Goal: Information Seeking & Learning: Learn about a topic

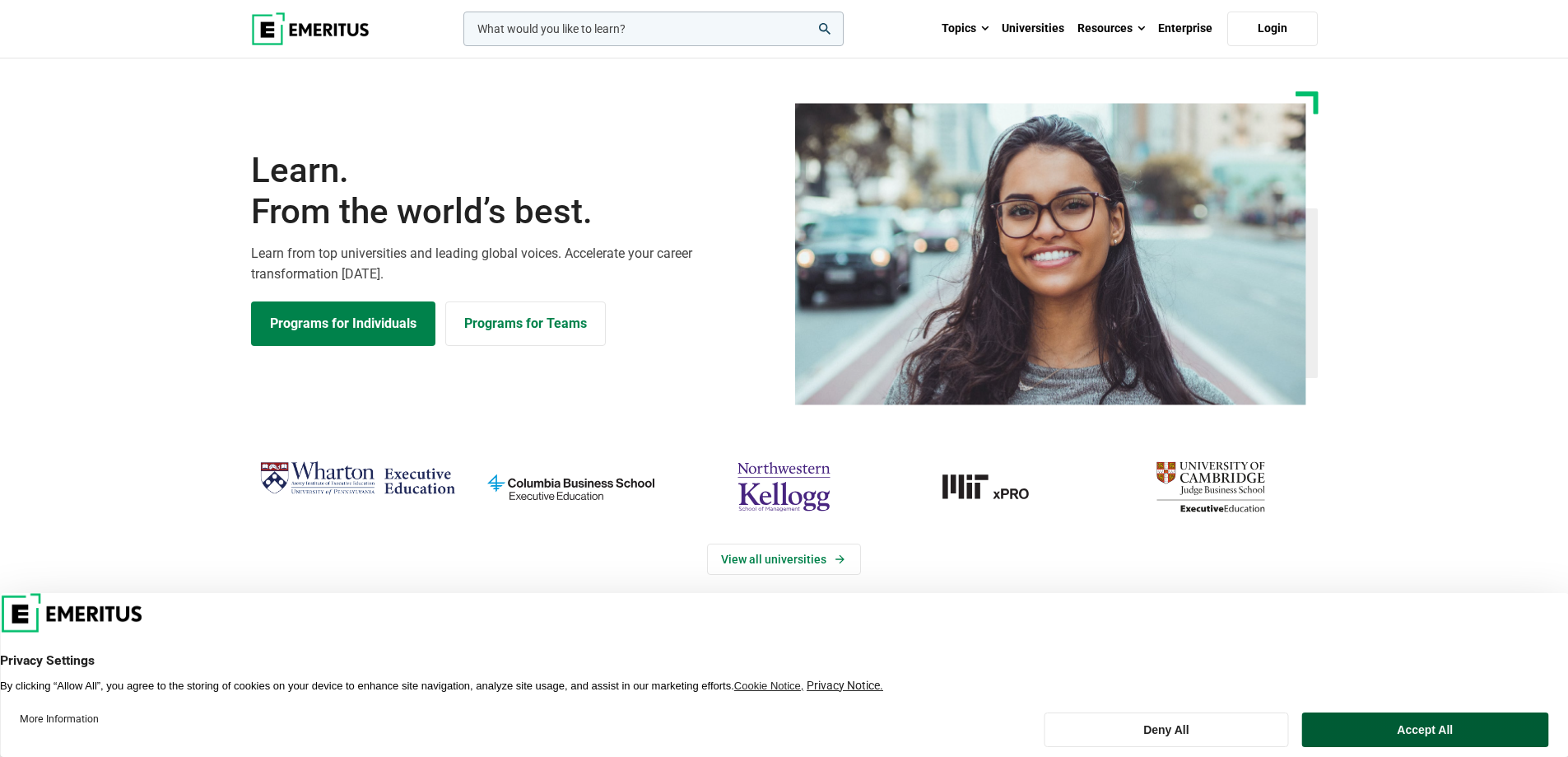
click at [1403, 741] on button "Accept All" at bounding box center [1426, 729] width 246 height 35
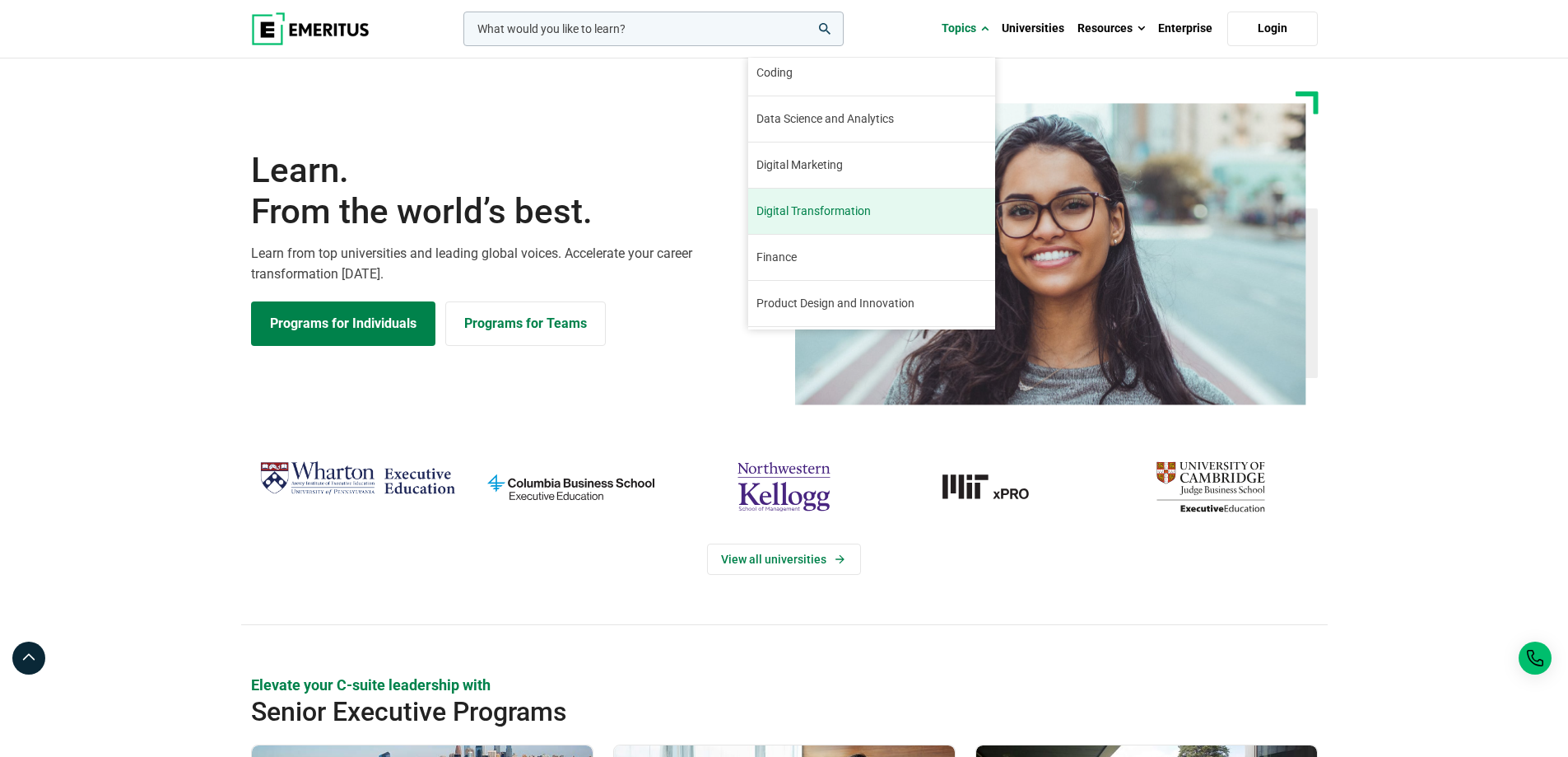
scroll to position [82, 0]
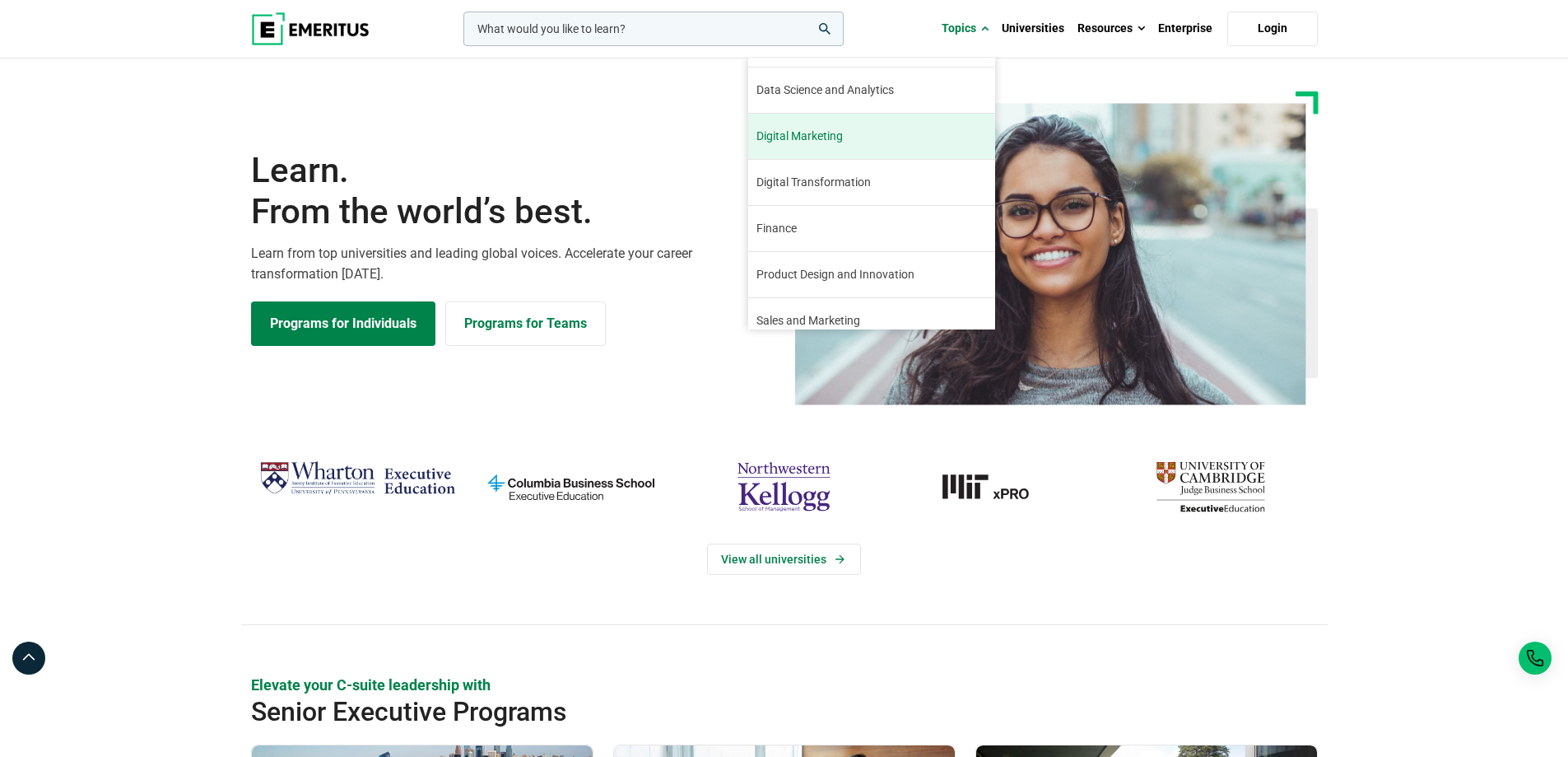
click at [882, 145] on link "Digital Marketing Digital marketing has been a booming industry since its incep…" at bounding box center [871, 136] width 247 height 45
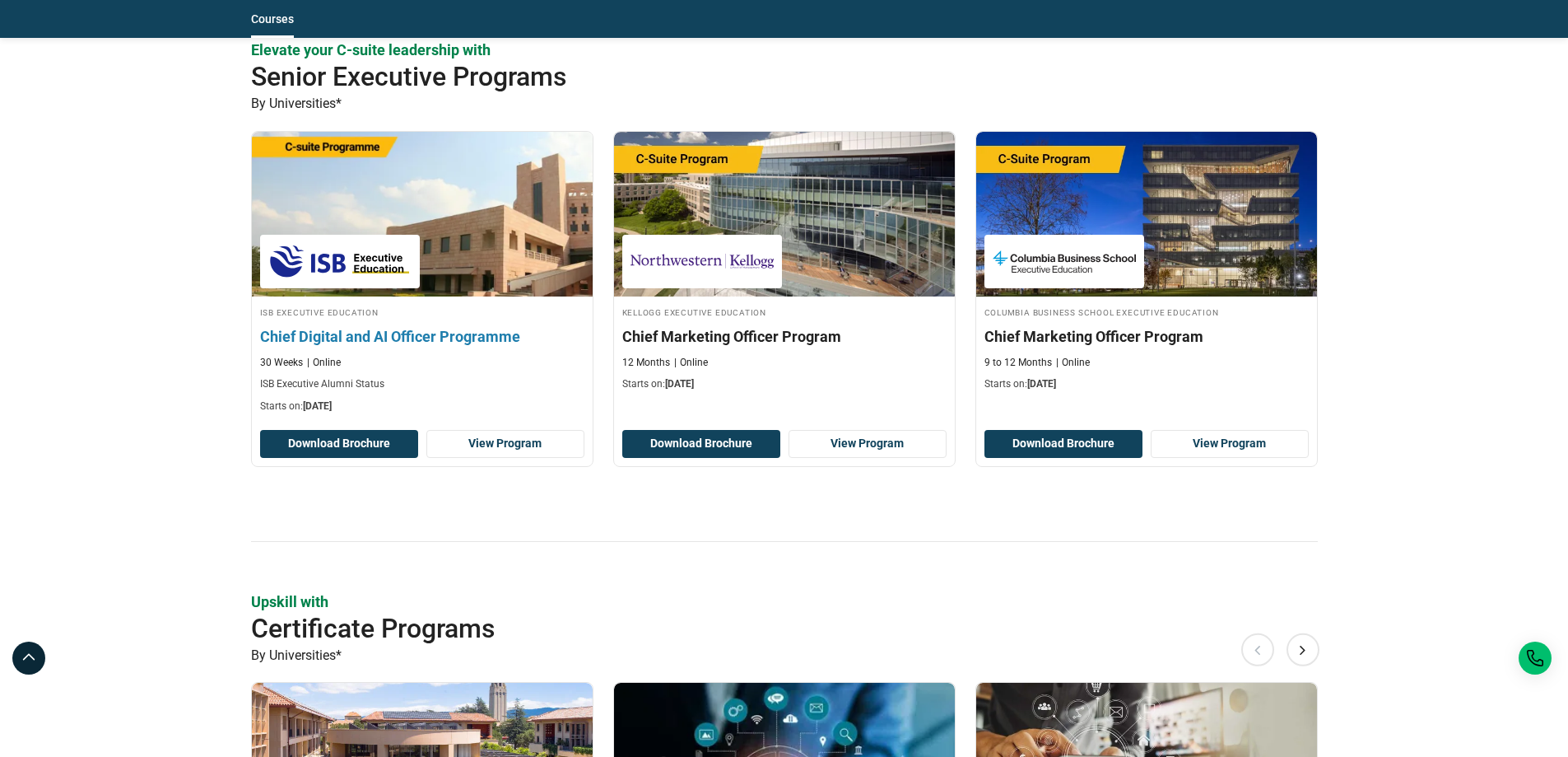
scroll to position [741, 0]
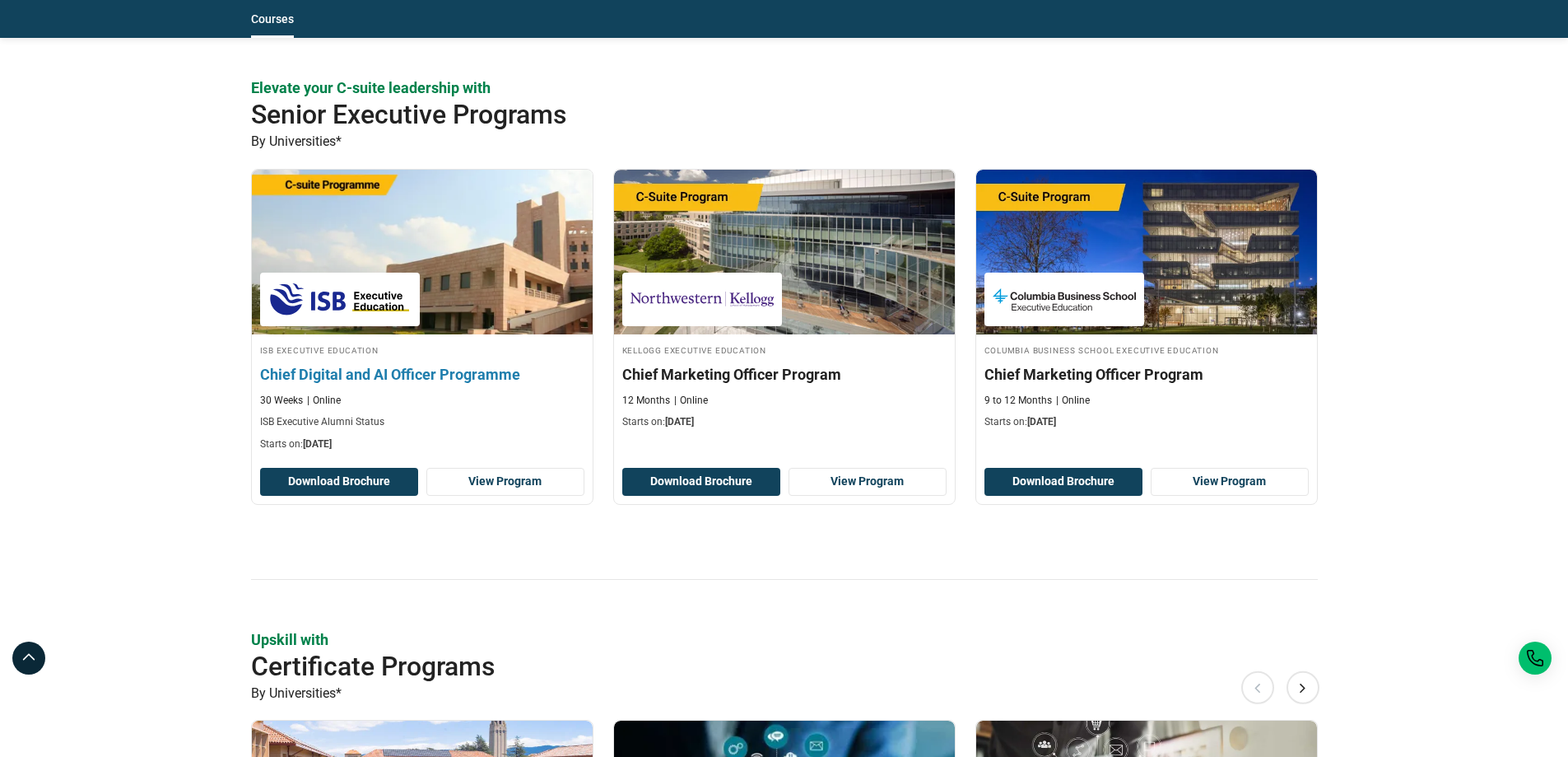
click at [492, 276] on img at bounding box center [421, 251] width 375 height 181
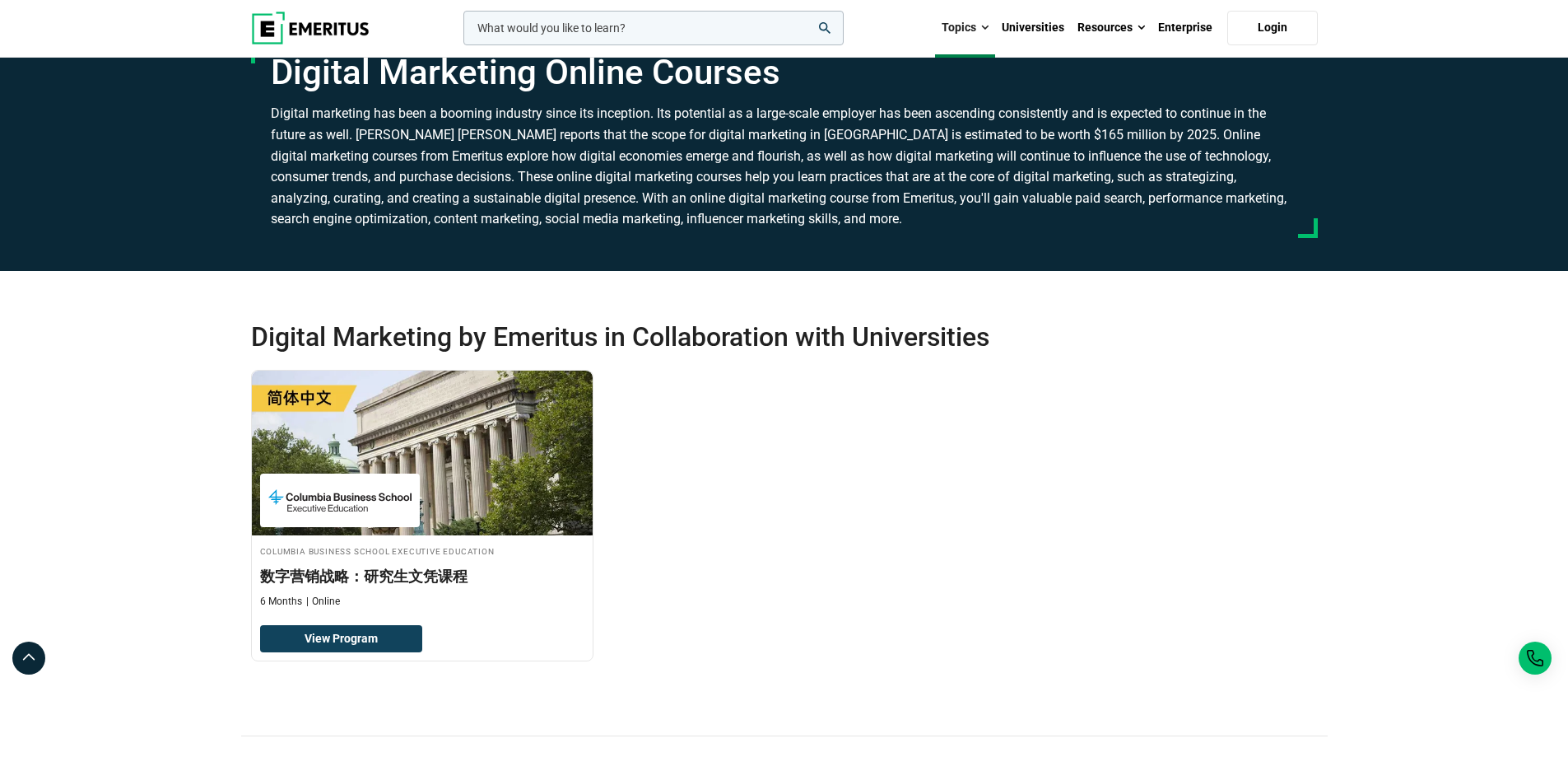
scroll to position [0, 0]
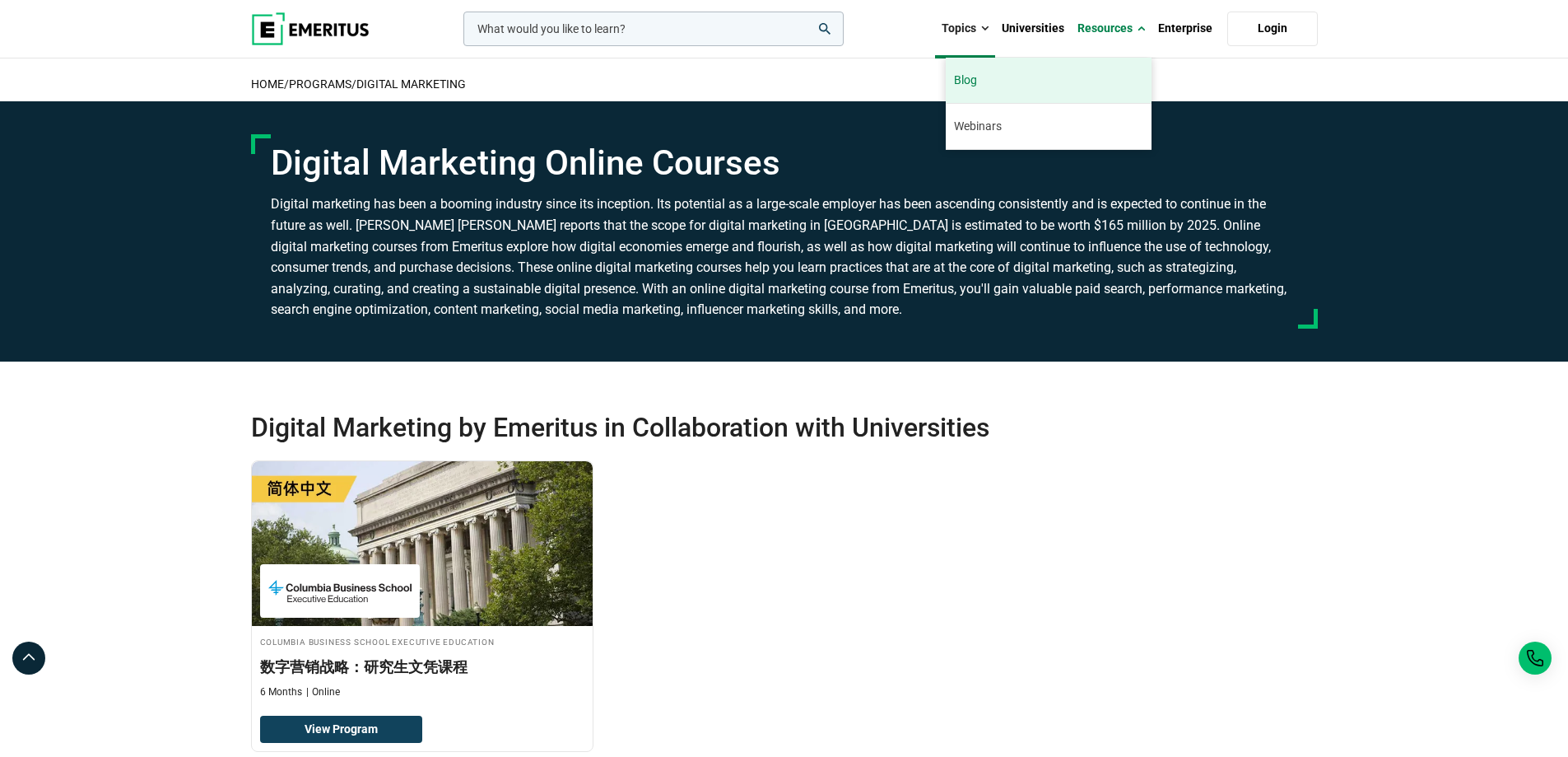
click at [979, 83] on link "Blog" at bounding box center [1048, 80] width 206 height 45
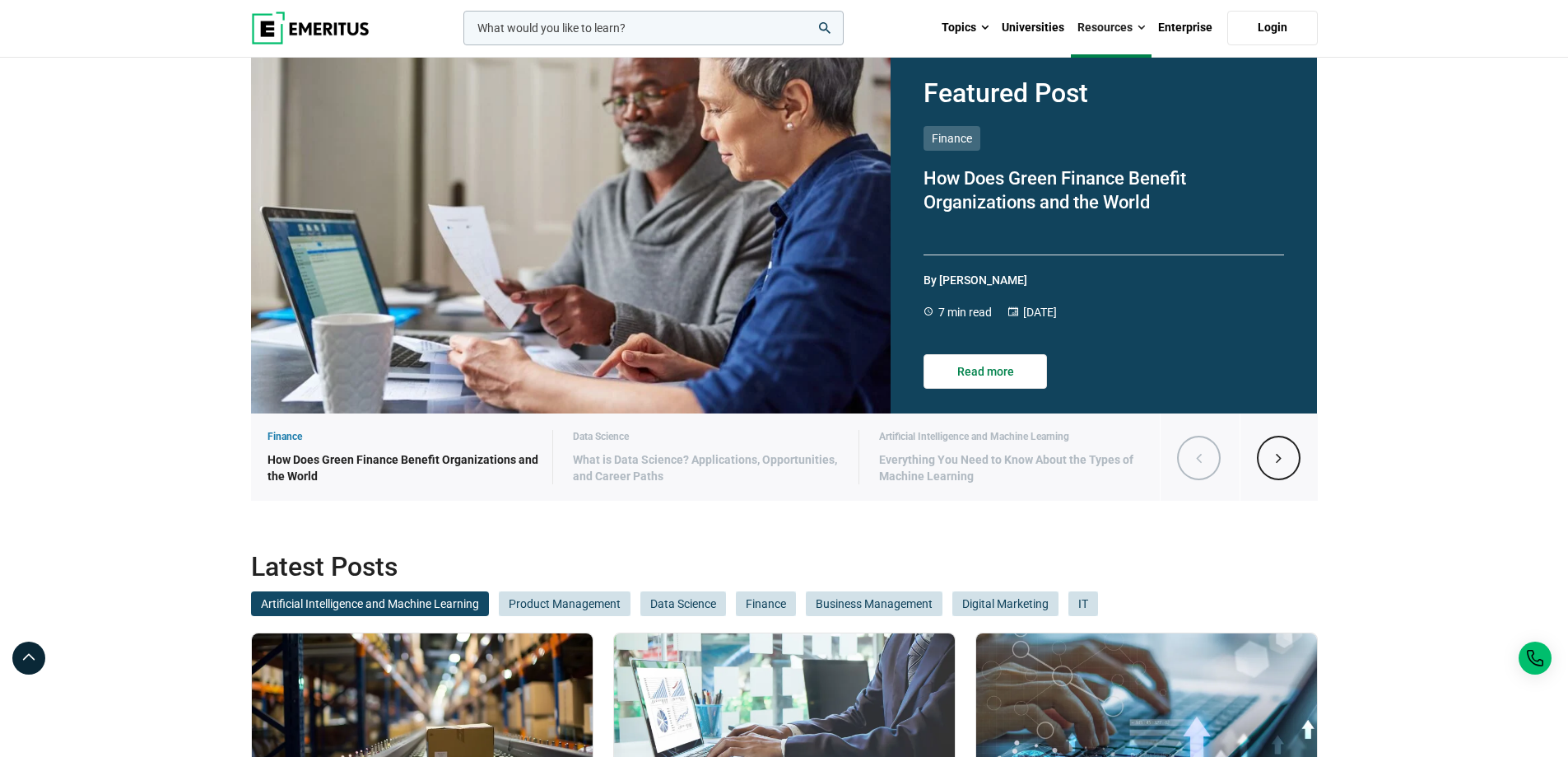
scroll to position [330, 0]
